Goal: Transaction & Acquisition: Purchase product/service

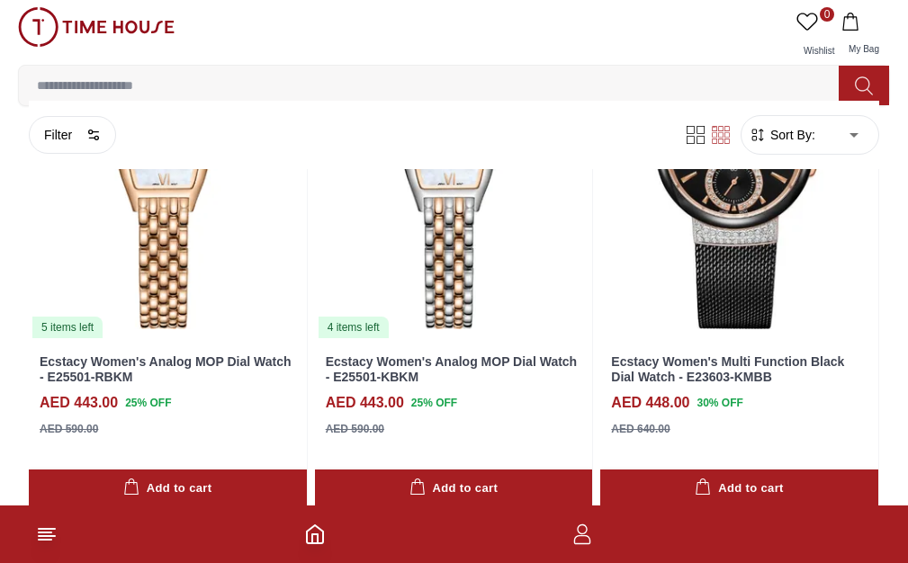
click at [0, 0] on span "BRANDS" at bounding box center [0, 0] width 0 height 0
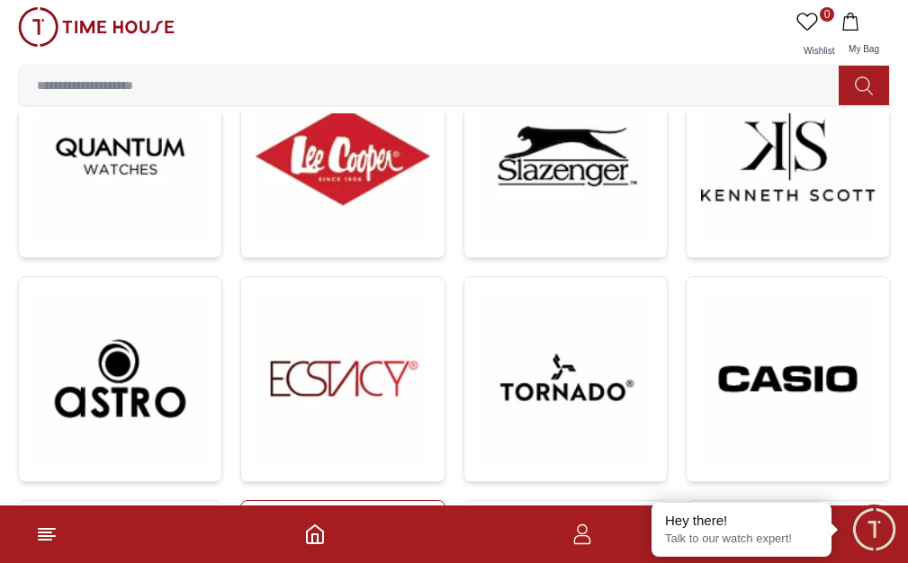
scroll to position [270, 0]
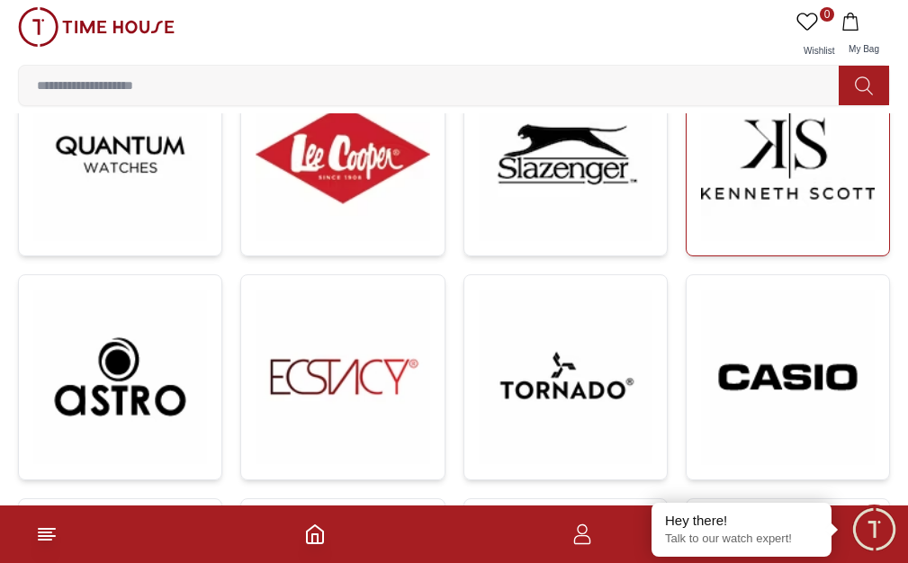
click at [701, 241] on img at bounding box center [788, 154] width 174 height 174
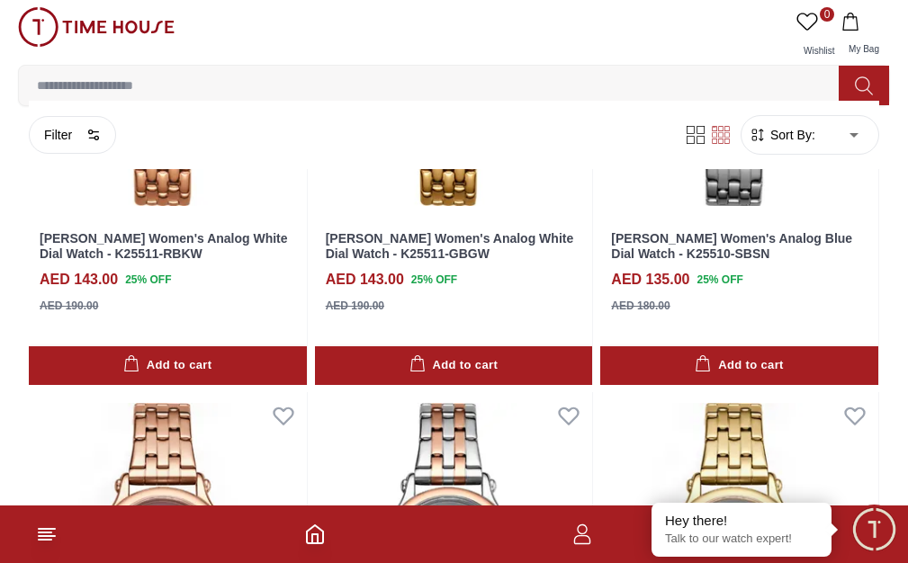
scroll to position [1979, 0]
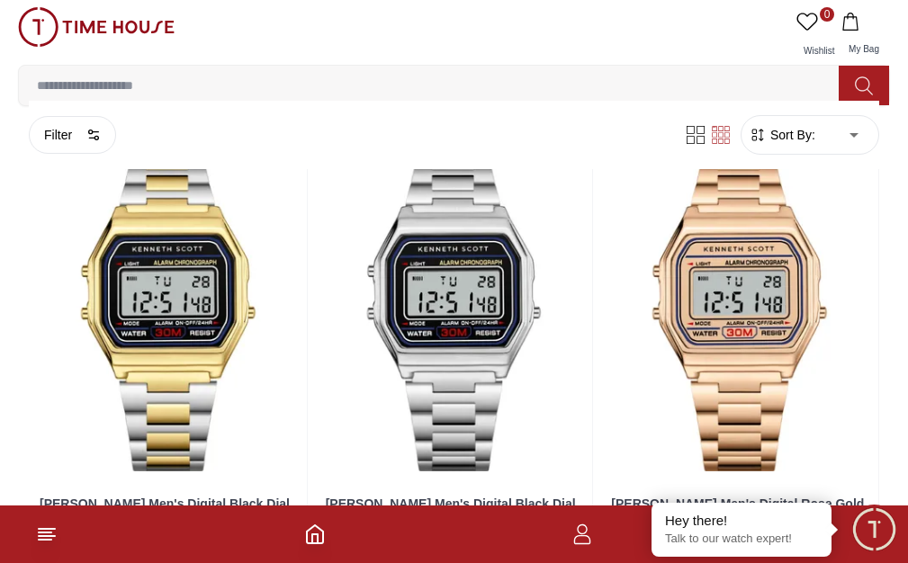
scroll to position [3239, 0]
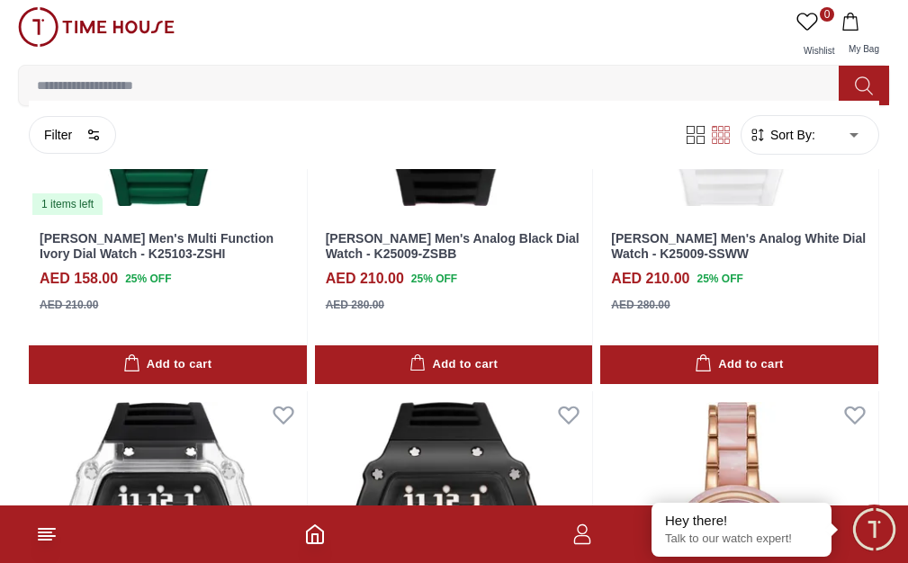
scroll to position [5128, 0]
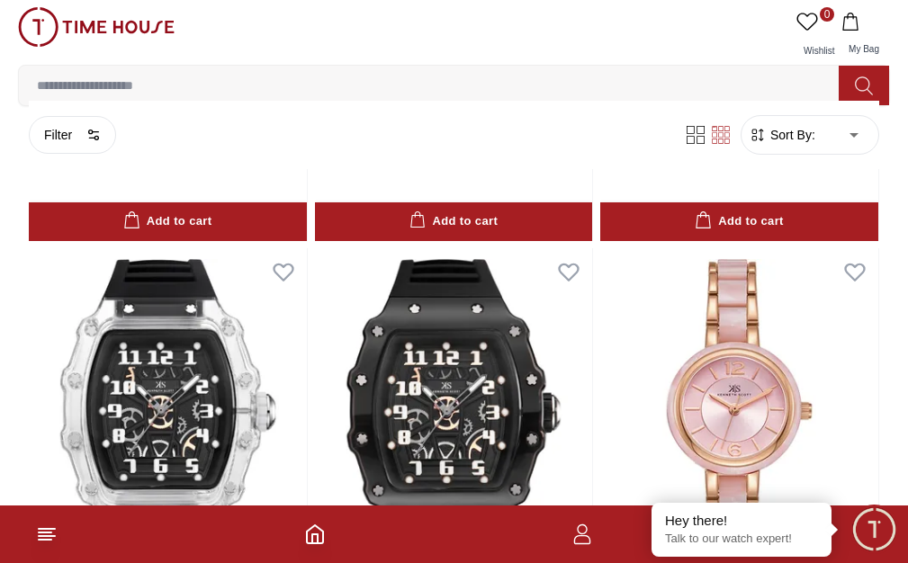
scroll to position [5308, 0]
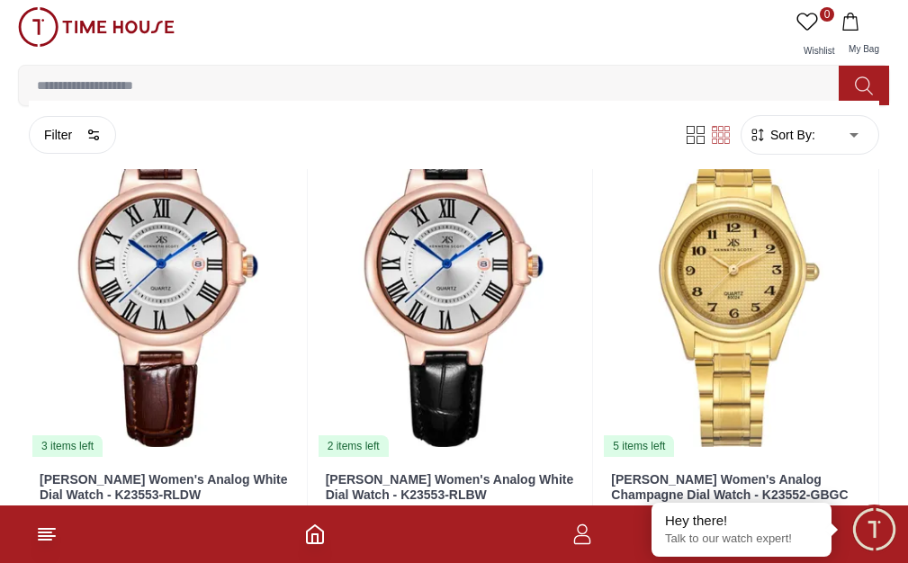
scroll to position [7017, 0]
